Goal: Task Accomplishment & Management: Complete application form

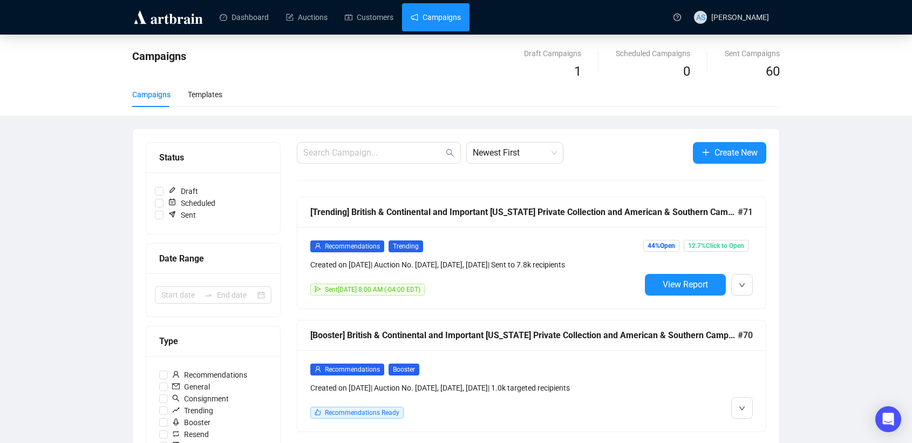
scroll to position [244, 0]
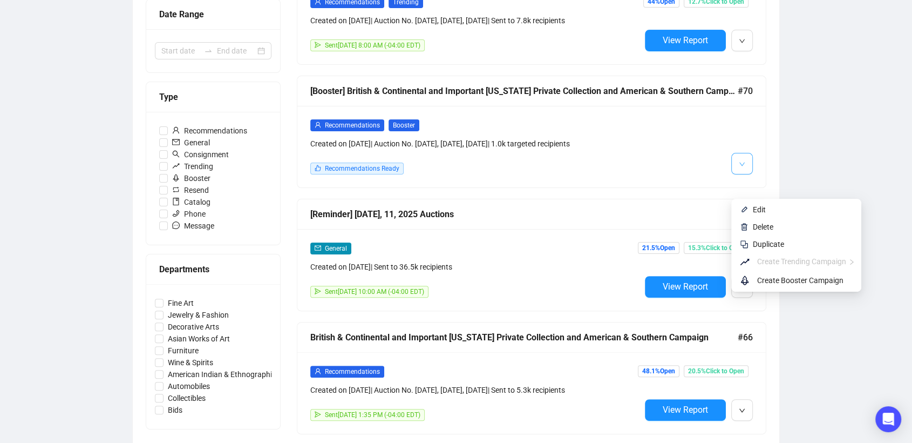
click at [738, 174] on button "button" at bounding box center [742, 164] width 22 height 22
click at [761, 216] on li "Edit" at bounding box center [797, 209] width 126 height 17
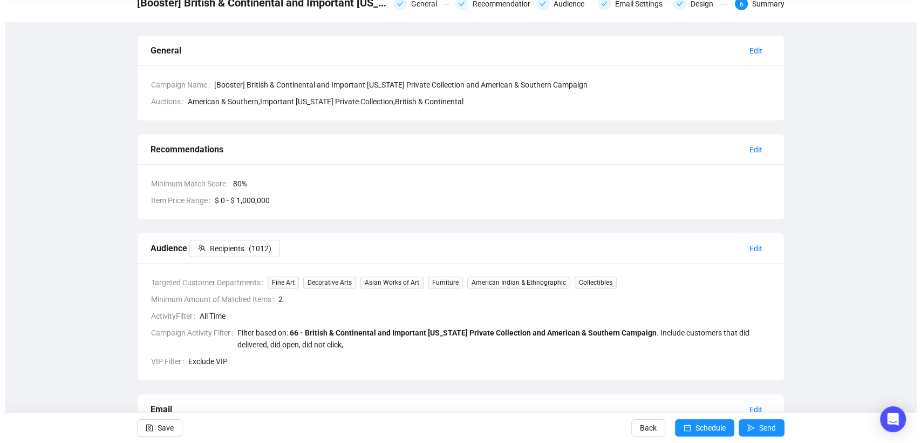
scroll to position [50, 0]
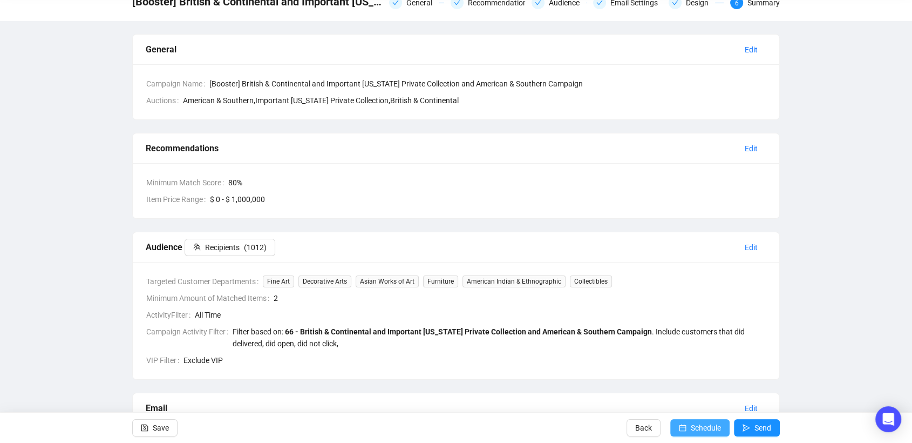
click at [712, 427] on span "Schedule" at bounding box center [706, 427] width 30 height 30
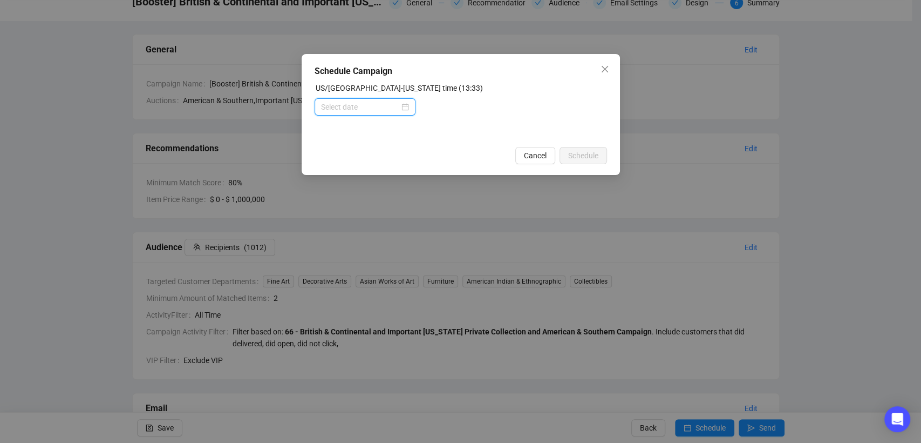
click at [376, 104] on input at bounding box center [360, 107] width 78 height 12
click at [409, 108] on div at bounding box center [365, 107] width 88 height 12
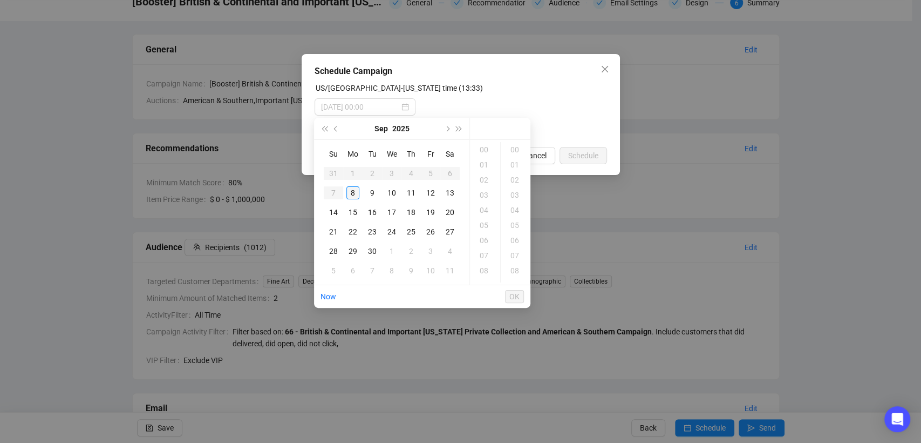
click at [353, 195] on div "8" at bounding box center [353, 192] width 13 height 13
click at [486, 179] on div "16" at bounding box center [485, 179] width 26 height 15
click at [514, 153] on div "00" at bounding box center [516, 147] width 26 height 15
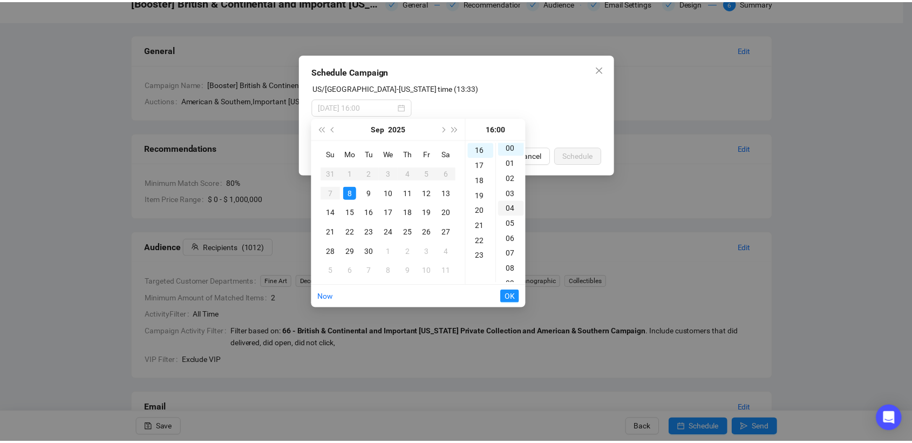
scroll to position [0, 0]
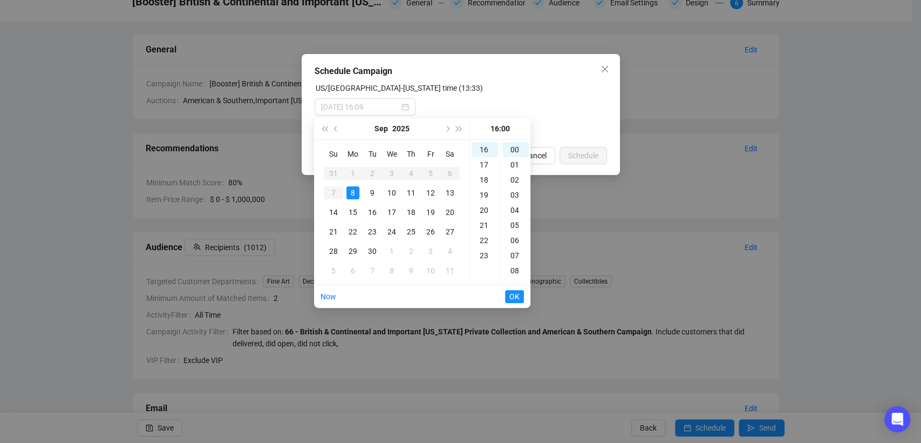
type input "[DATE] 16:00"
click at [514, 296] on span "OK" at bounding box center [515, 296] width 10 height 21
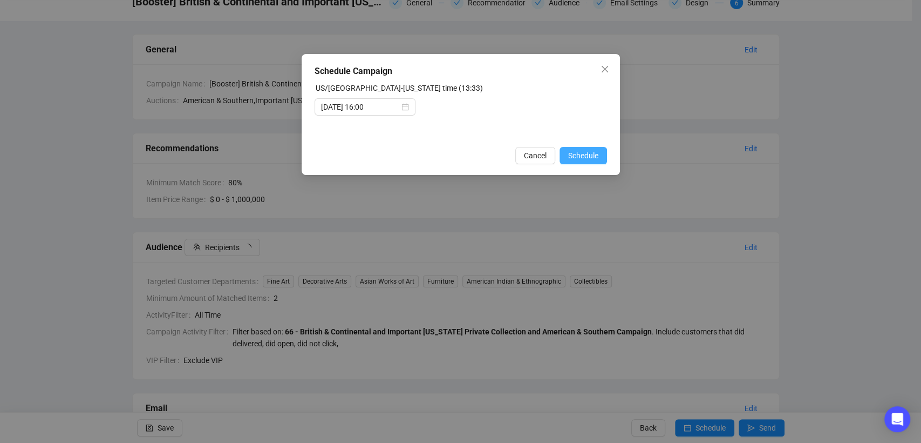
click at [583, 152] on span "Schedule" at bounding box center [583, 156] width 30 height 12
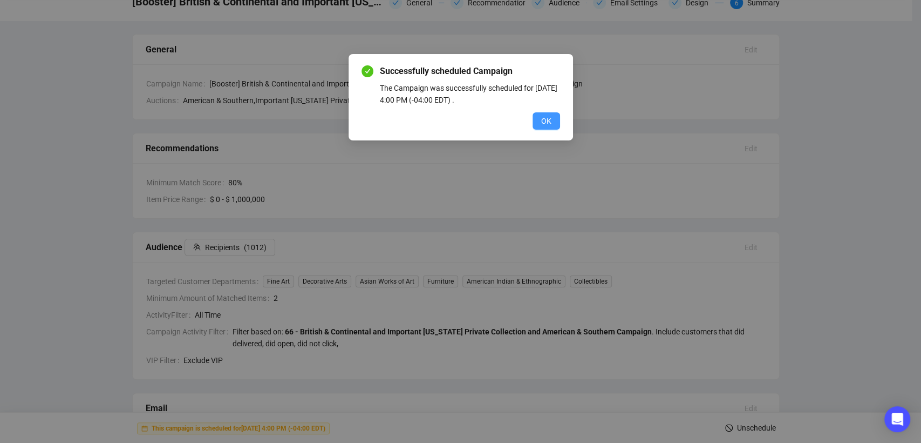
click at [542, 121] on span "OK" at bounding box center [546, 121] width 10 height 12
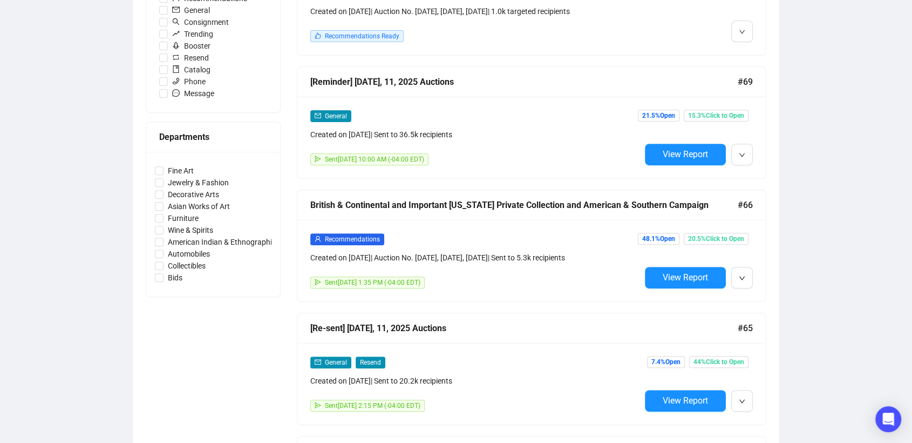
scroll to position [377, 0]
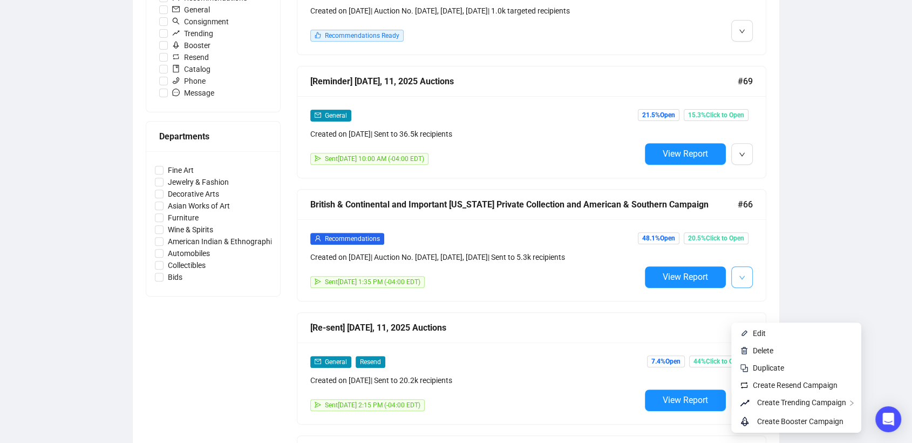
click at [734, 288] on button "button" at bounding box center [742, 277] width 22 height 22
click at [772, 388] on span "Create Resend Campaign" at bounding box center [795, 385] width 85 height 9
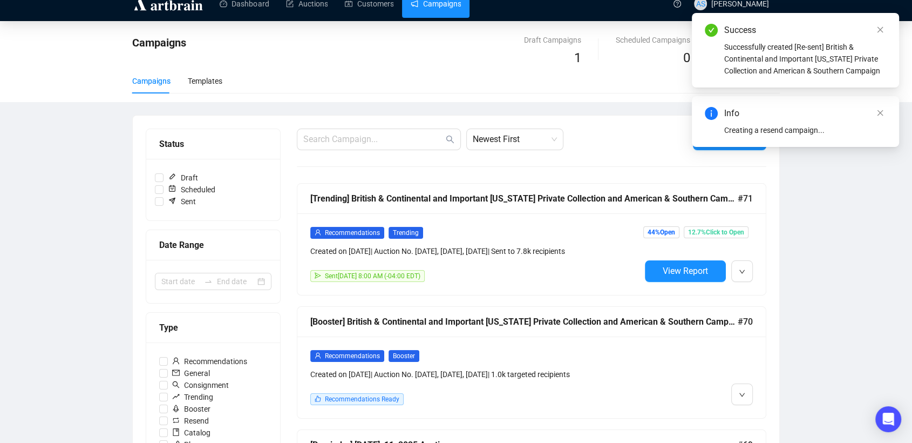
scroll to position [13, 0]
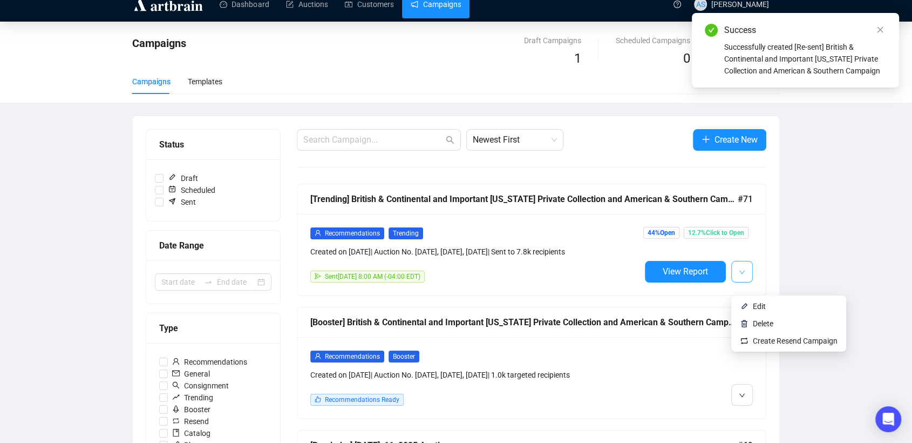
click at [741, 282] on button "button" at bounding box center [742, 272] width 22 height 22
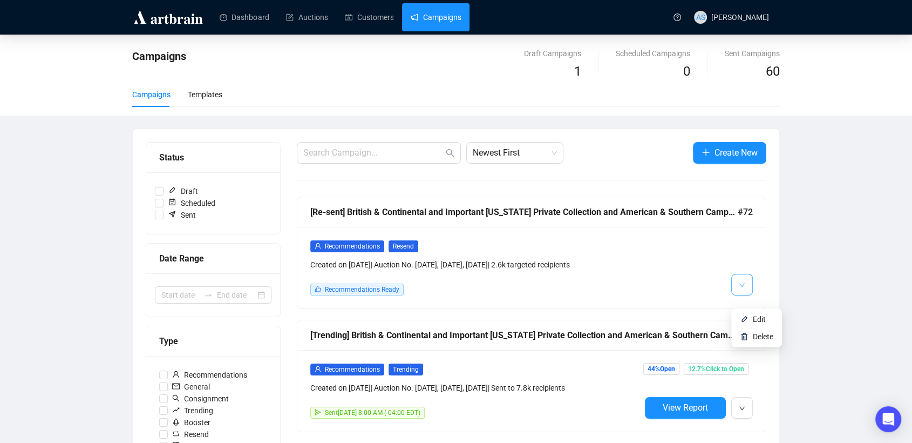
click at [738, 295] on button "button" at bounding box center [742, 285] width 22 height 22
click at [747, 316] on img at bounding box center [744, 319] width 9 height 9
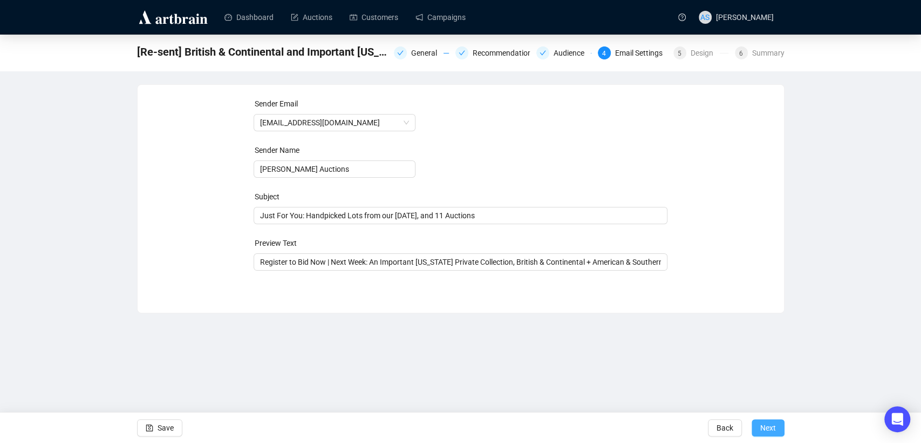
click at [772, 428] on span "Next" at bounding box center [769, 427] width 16 height 30
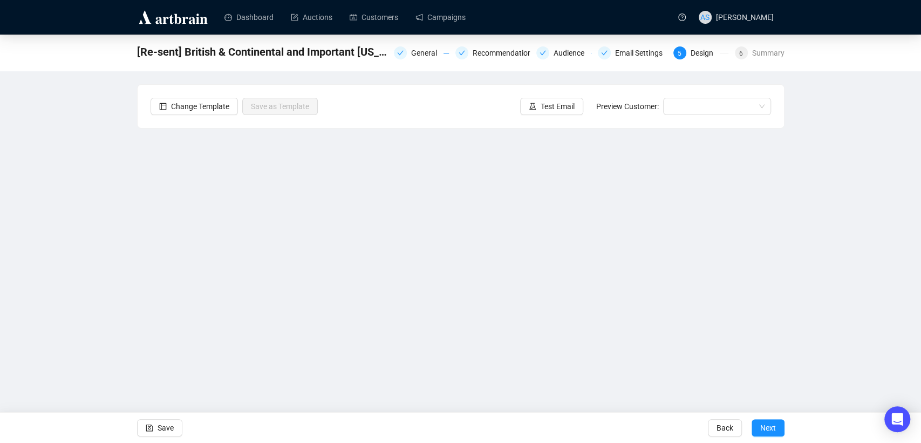
click at [772, 428] on span "Next" at bounding box center [769, 427] width 16 height 30
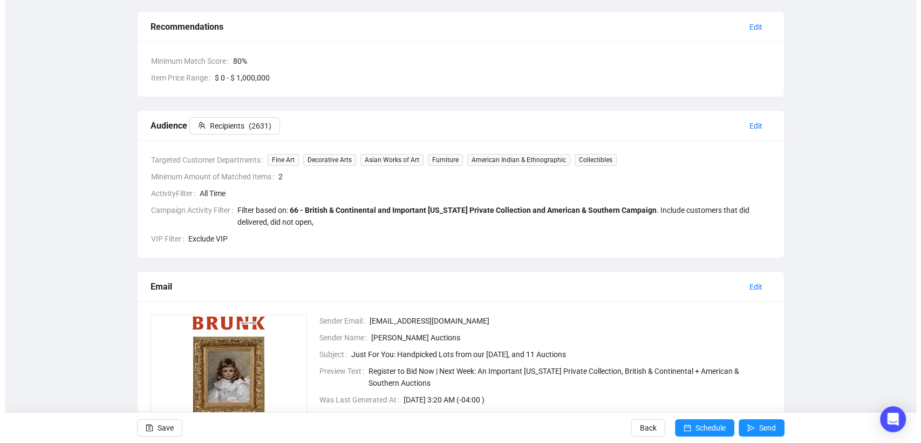
scroll to position [258, 0]
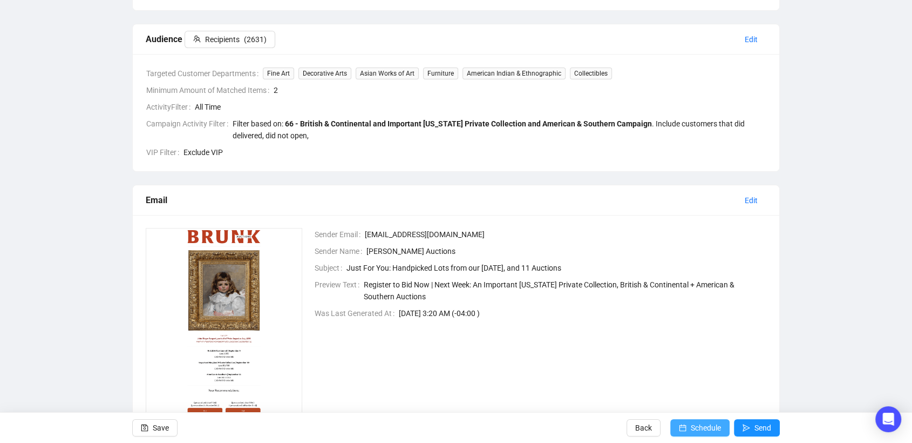
click at [680, 424] on icon "calendar" at bounding box center [683, 428] width 8 height 8
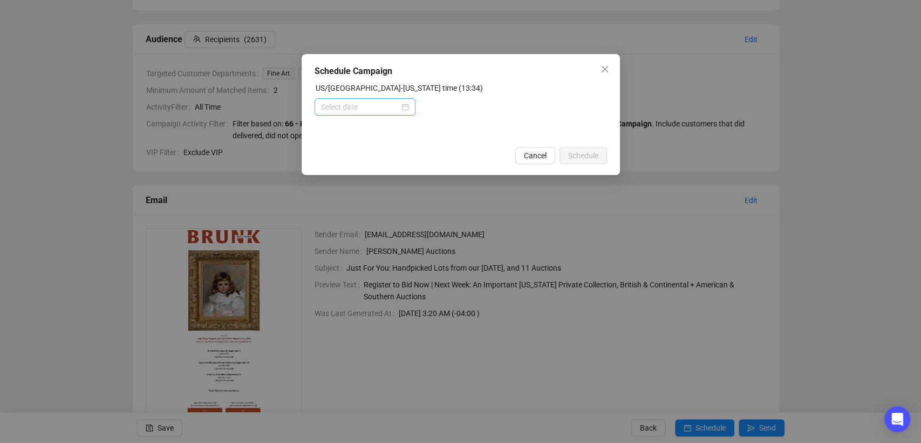
click at [406, 112] on div at bounding box center [365, 107] width 88 height 12
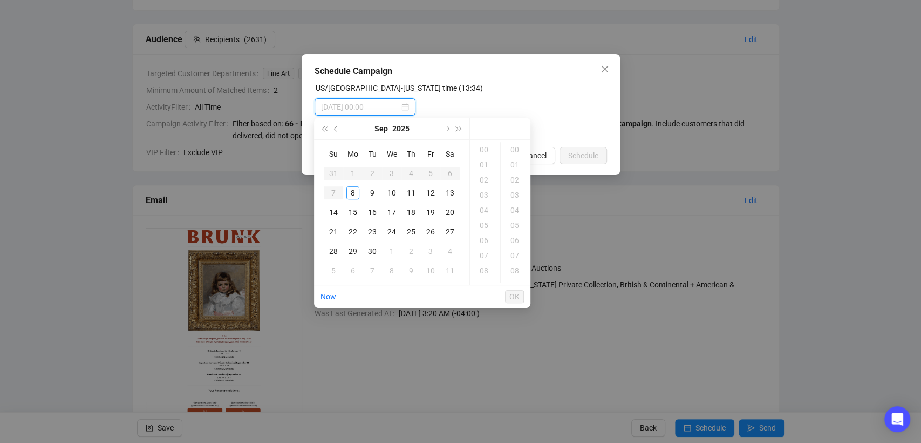
type input "[DATE] 00:00"
type input "[DATE] 01:00"
click at [349, 189] on div "8" at bounding box center [353, 192] width 13 height 13
click at [480, 174] on div "16" at bounding box center [485, 179] width 26 height 15
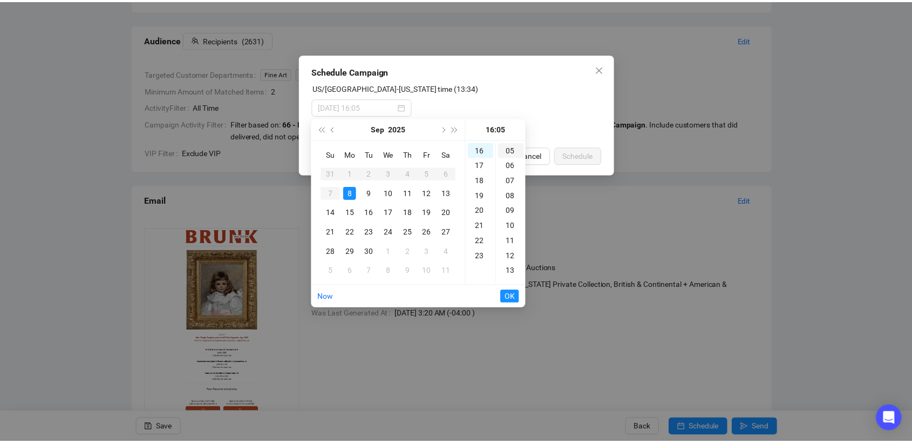
scroll to position [0, 0]
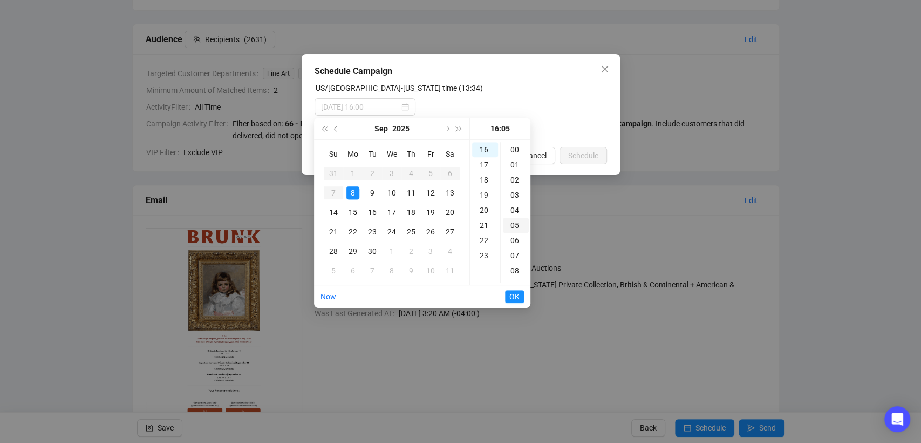
click at [516, 153] on div "00" at bounding box center [516, 149] width 26 height 15
type input "[DATE] 16:00"
click at [518, 297] on span "OK" at bounding box center [515, 296] width 10 height 21
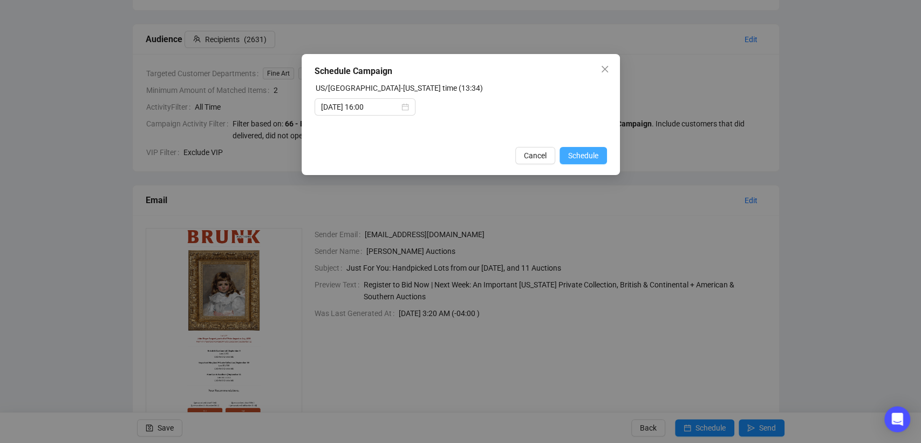
click at [569, 154] on span "Schedule" at bounding box center [583, 156] width 30 height 12
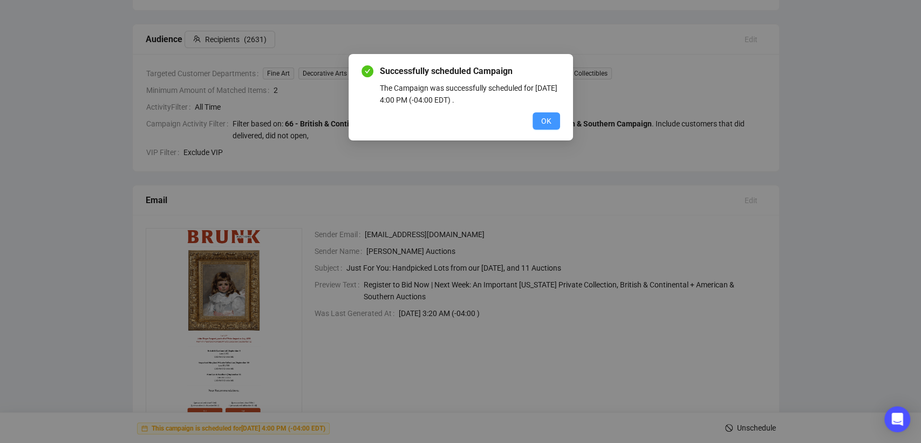
click at [545, 123] on span "OK" at bounding box center [546, 121] width 10 height 12
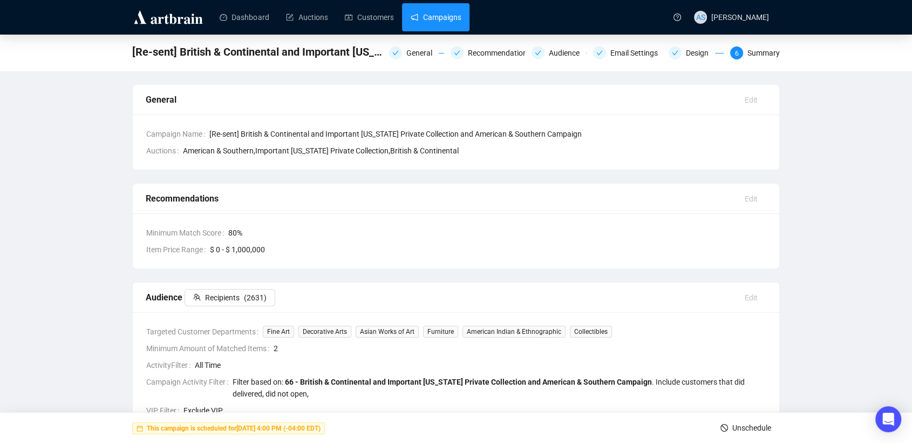
click at [418, 10] on link "Campaigns" at bounding box center [436, 17] width 50 height 28
